Goal: Information Seeking & Learning: Learn about a topic

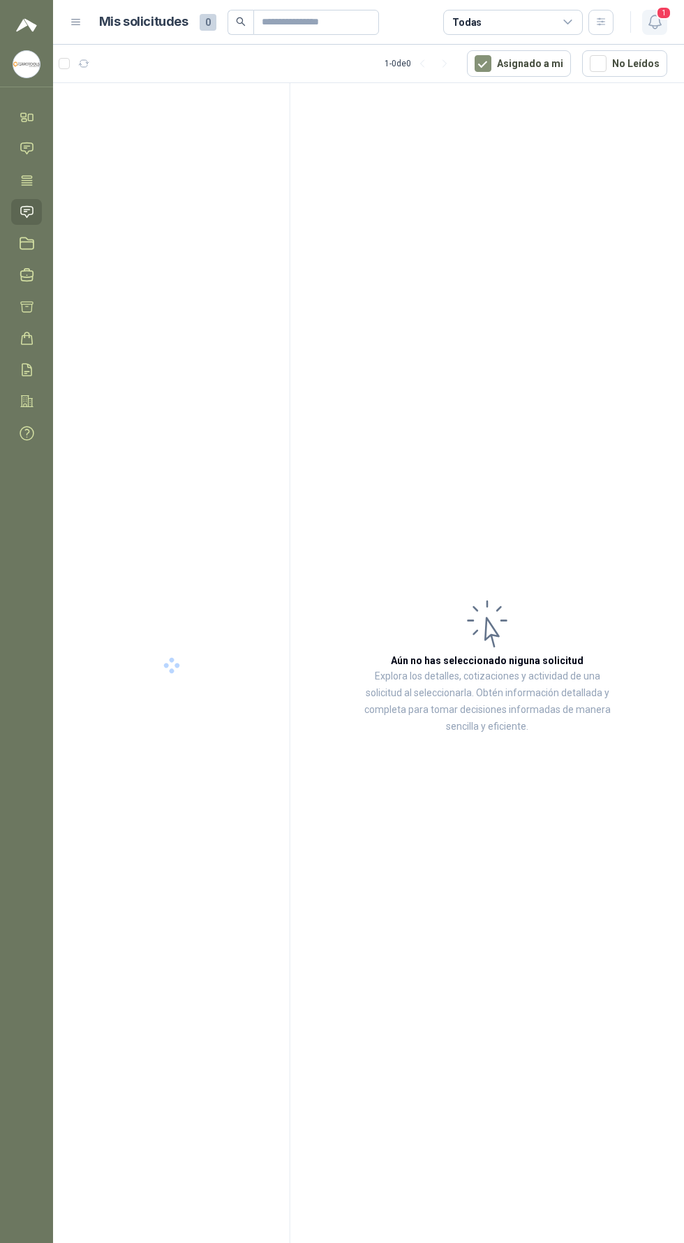
click at [665, 15] on span "1" at bounding box center [663, 12] width 15 height 13
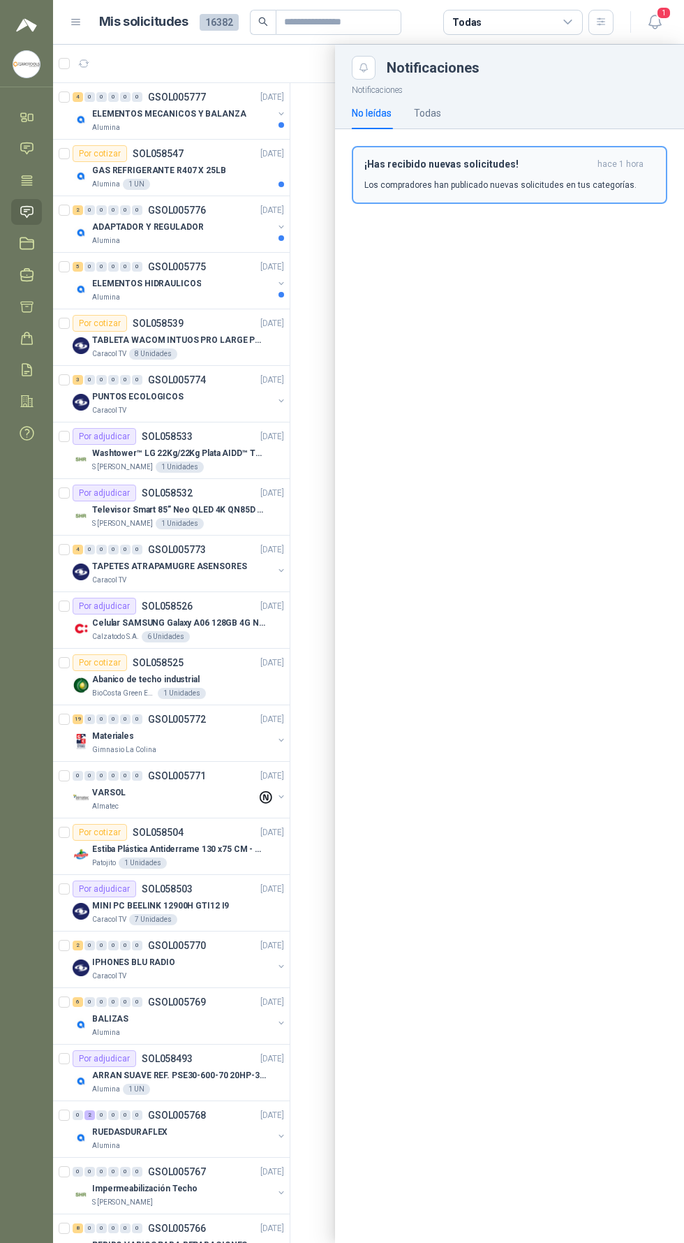
click at [557, 185] on p "Los compradores han publicado nuevas solicitudes en tus categorías." at bounding box center [501, 185] width 272 height 13
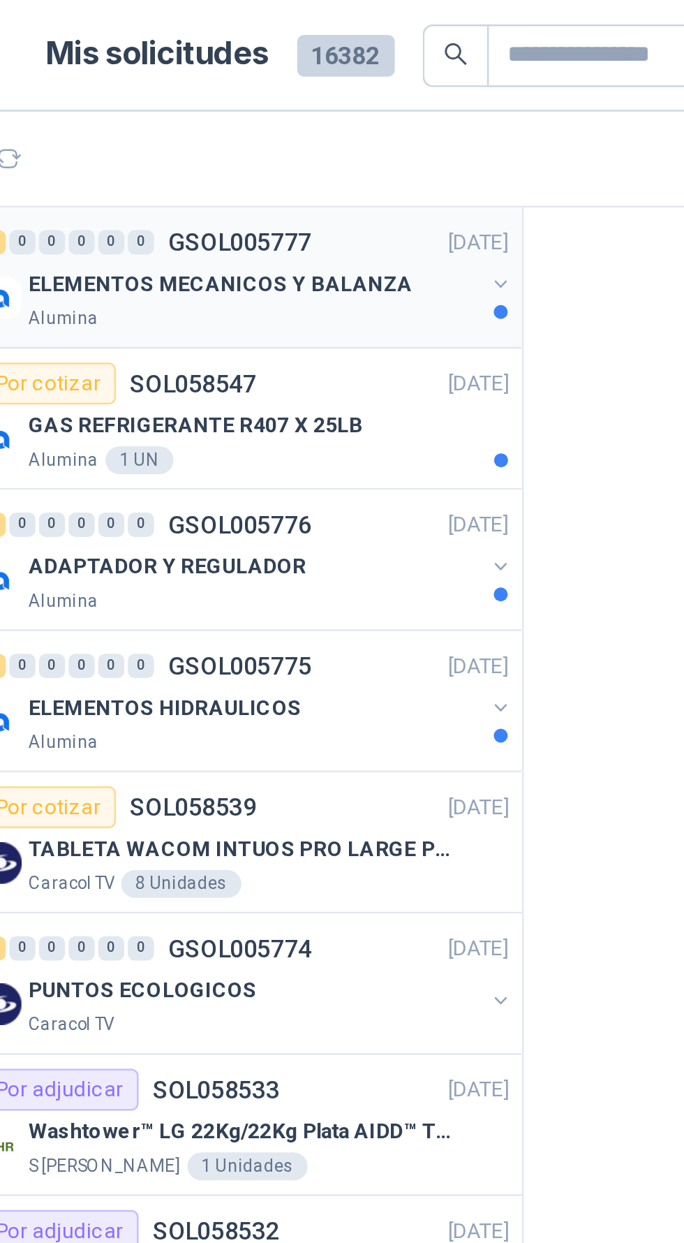
click at [233, 120] on div "ELEMENTOS MECANICOS Y BALANZA" at bounding box center [182, 113] width 181 height 17
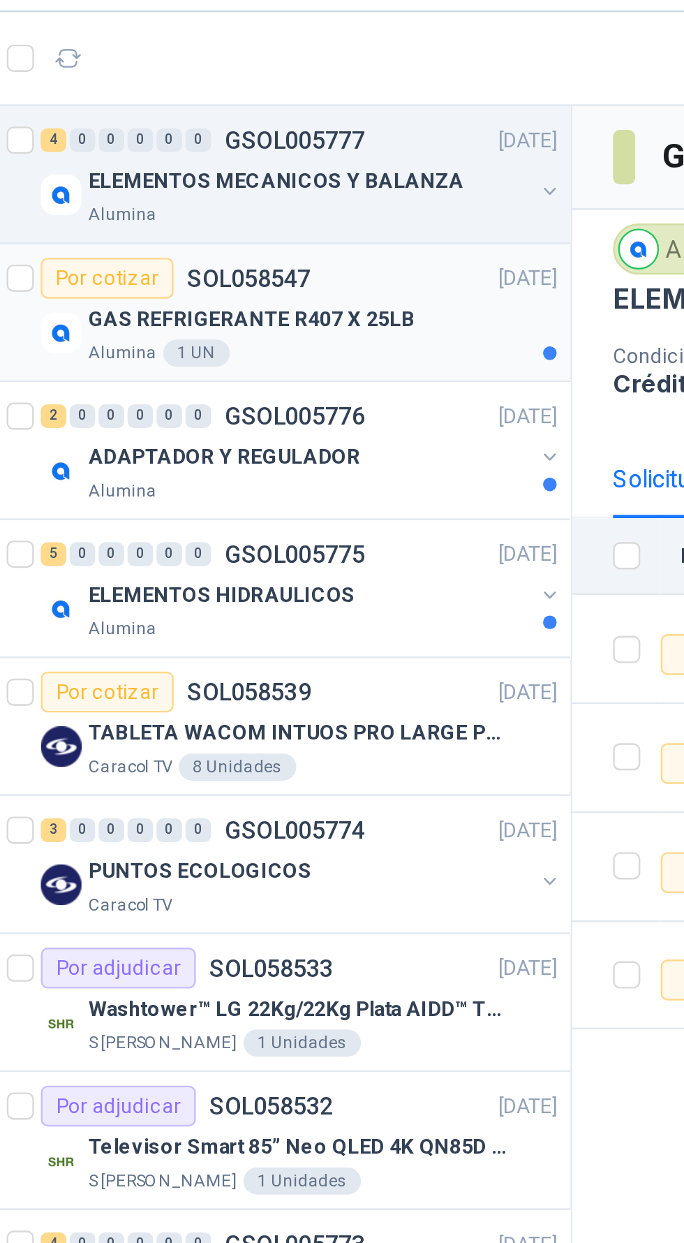
click at [224, 169] on div "GAS REFRIGERANTE R407 X 25LB" at bounding box center [188, 170] width 192 height 17
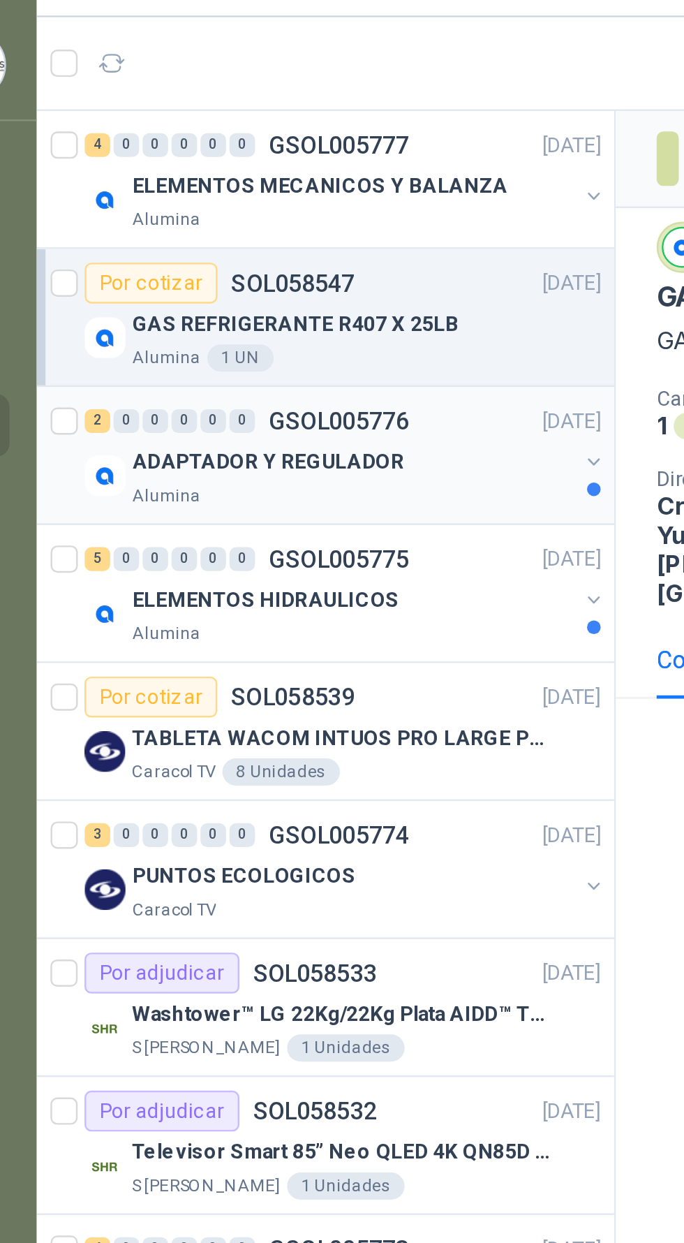
click at [233, 228] on div "ADAPTADOR Y REGULADOR" at bounding box center [182, 227] width 181 height 17
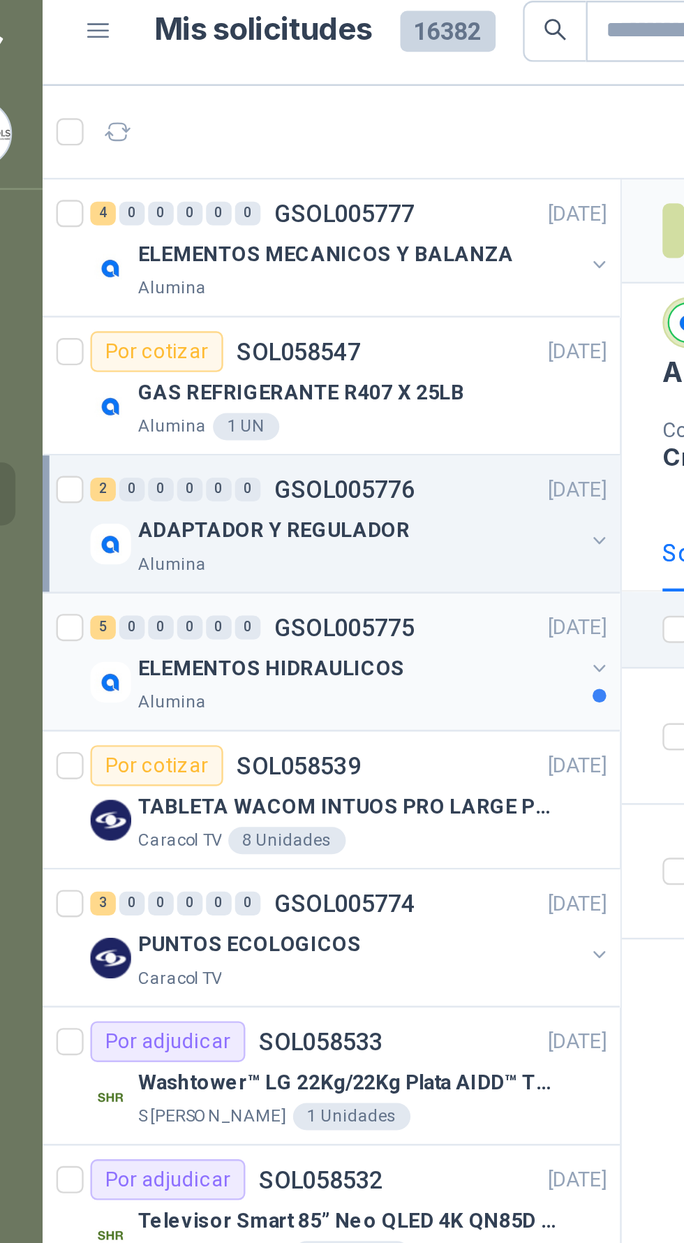
click at [220, 282] on div "ELEMENTOS HIDRAULICOS" at bounding box center [182, 283] width 181 height 17
